Goal: Transaction & Acquisition: Purchase product/service

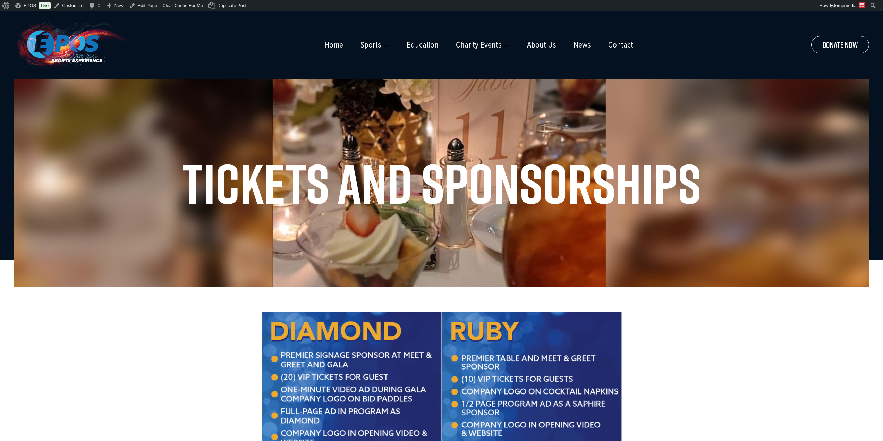
scroll to position [278, 0]
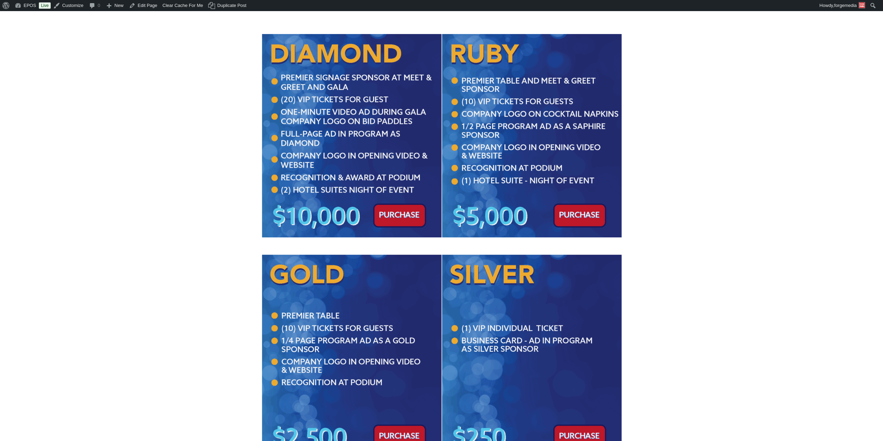
click at [409, 153] on img at bounding box center [352, 135] width 180 height 203
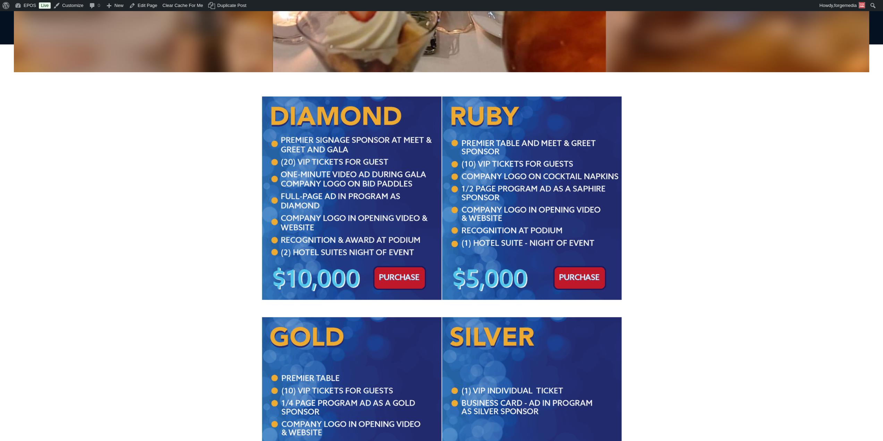
scroll to position [208, 0]
